Goal: Information Seeking & Learning: Check status

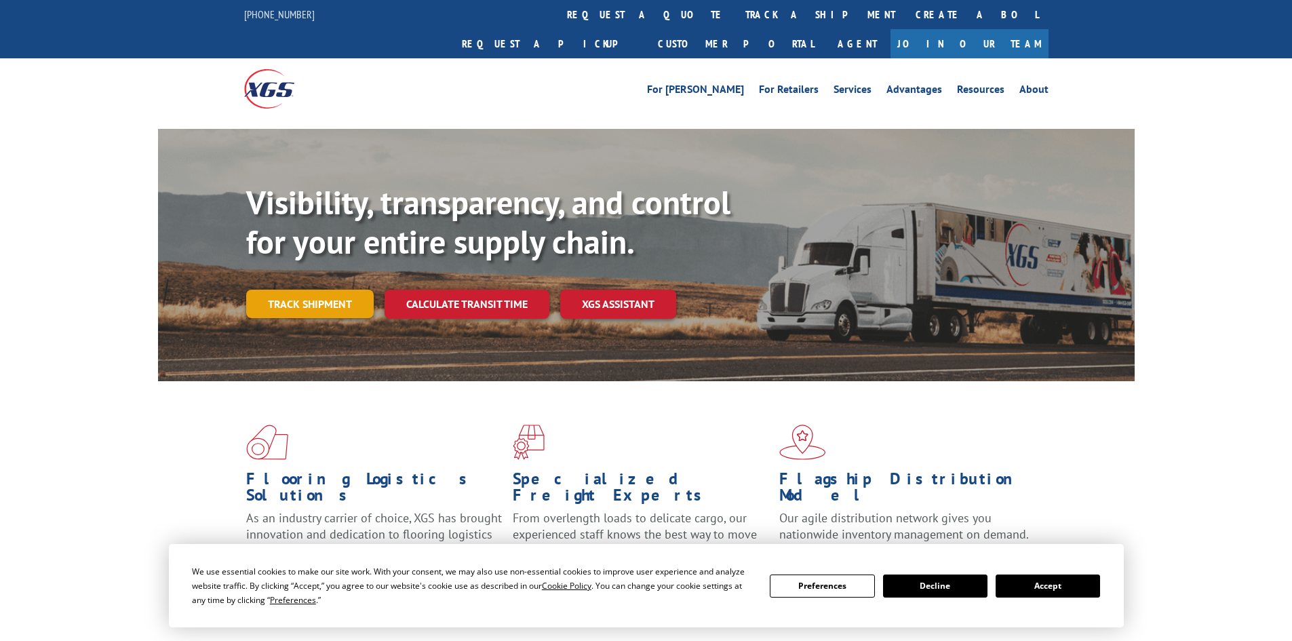
click at [323, 290] on link "Track shipment" at bounding box center [309, 304] width 127 height 28
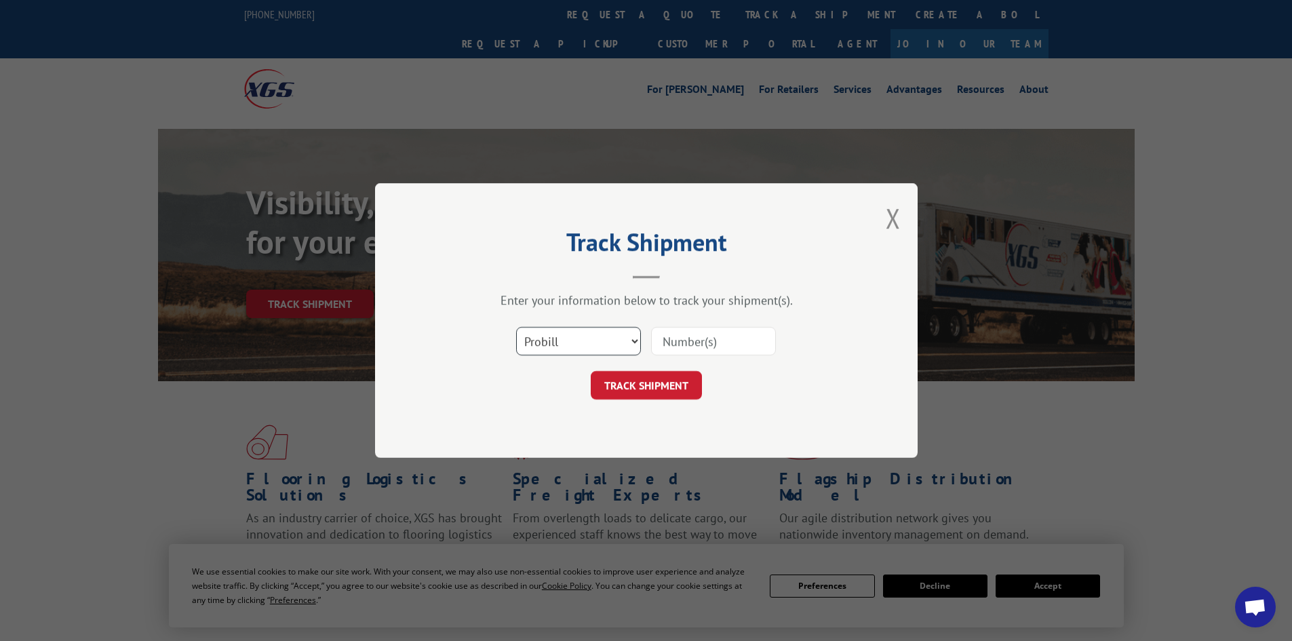
click at [578, 346] on select "Select category... Probill BOL PO" at bounding box center [578, 341] width 125 height 28
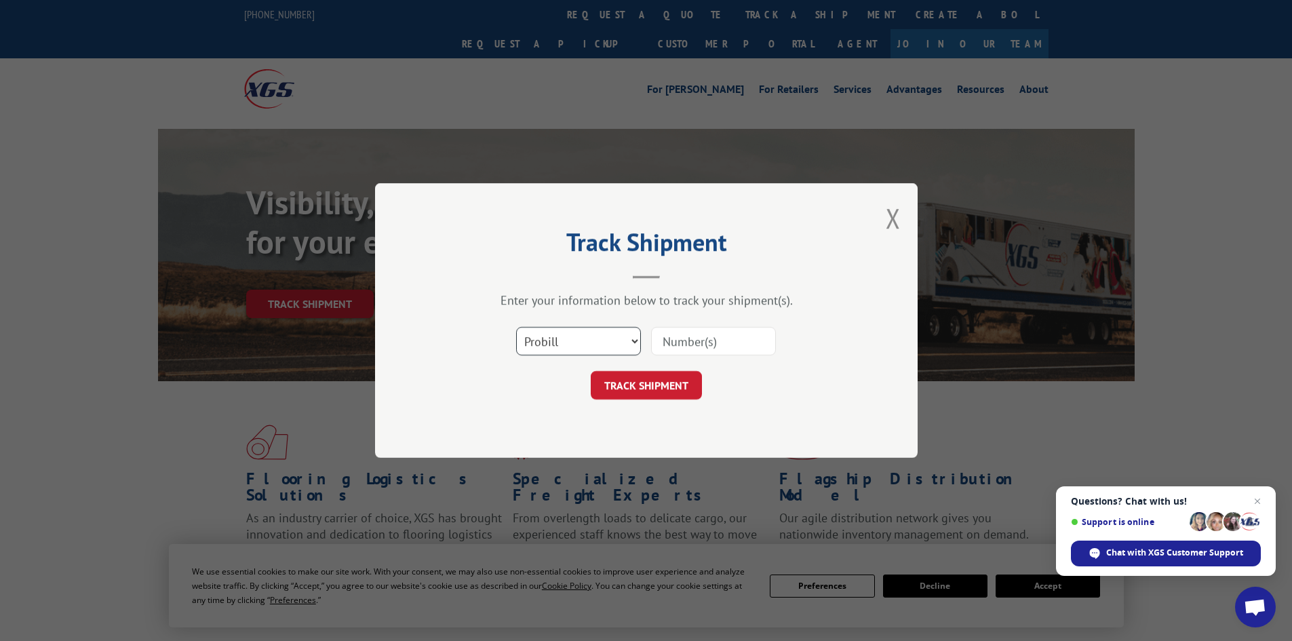
select select "bol"
click at [516, 327] on select "Select category... Probill BOL PO" at bounding box center [578, 341] width 125 height 28
click at [696, 342] on input at bounding box center [713, 341] width 125 height 28
paste input "7045827"
type input "7045827"
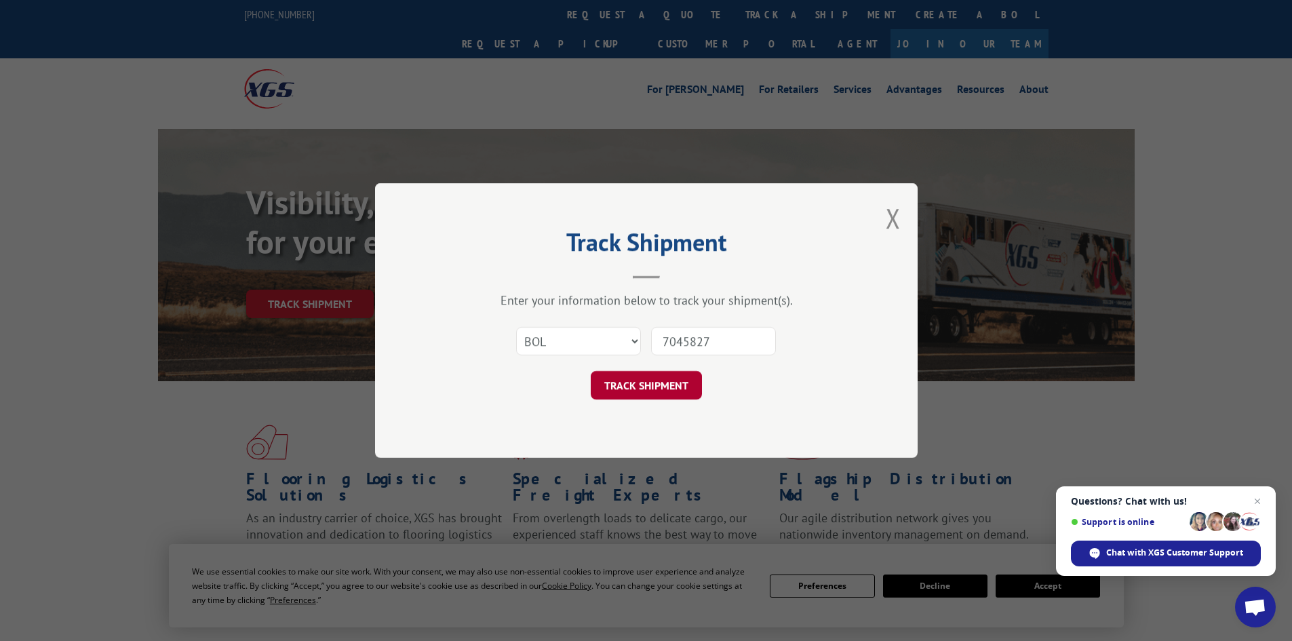
click at [679, 384] on button "TRACK SHIPMENT" at bounding box center [646, 385] width 111 height 28
